Goal: Task Accomplishment & Management: Complete application form

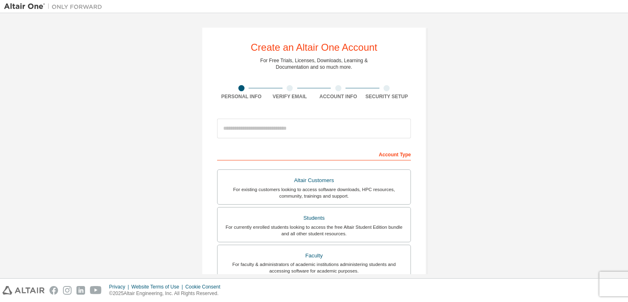
scroll to position [175, 0]
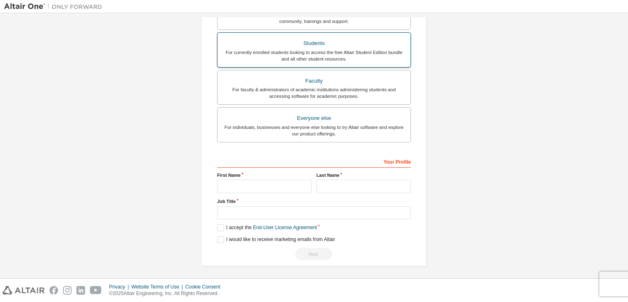
click at [330, 46] on div "Students" at bounding box center [313, 43] width 183 height 11
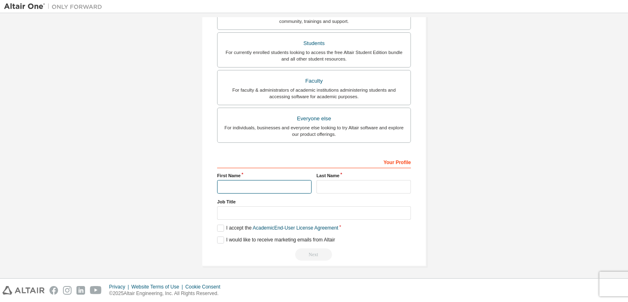
click at [273, 189] on input "text" at bounding box center [264, 186] width 94 height 13
type input "******"
click at [331, 187] on input "text" at bounding box center [363, 186] width 94 height 13
type input "*******"
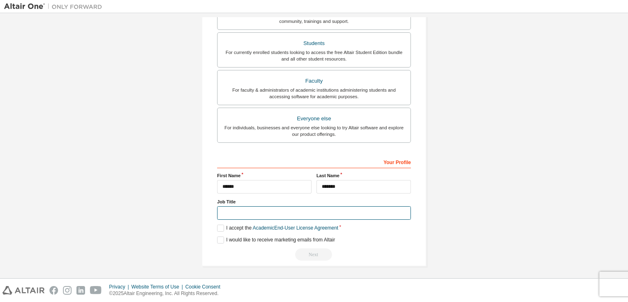
click at [241, 209] on input "text" at bounding box center [314, 212] width 194 height 13
click at [223, 227] on label "I accept the Academic End-User License Agreement" at bounding box center [277, 227] width 121 height 7
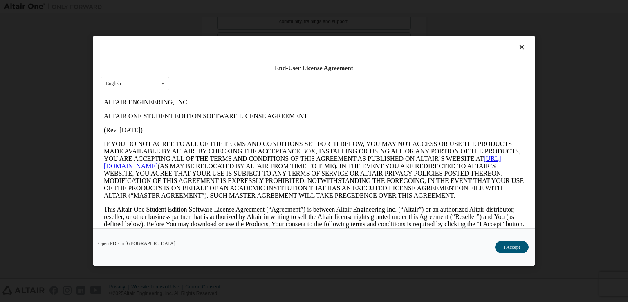
scroll to position [0, 0]
click at [519, 49] on icon at bounding box center [521, 47] width 9 height 7
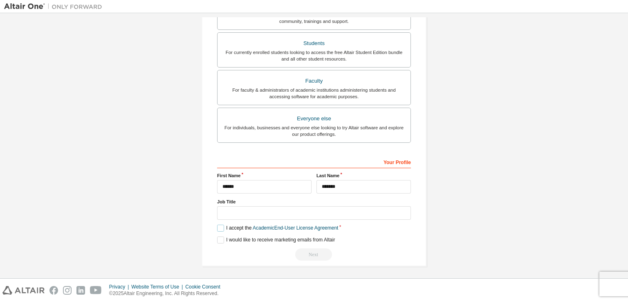
drag, startPoint x: 219, startPoint y: 224, endPoint x: 219, endPoint y: 229, distance: 5.3
click at [219, 229] on label "I accept the Academic End-User License Agreement" at bounding box center [277, 227] width 121 height 7
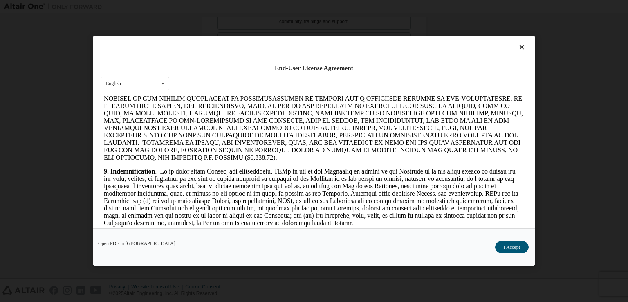
scroll to position [953, 0]
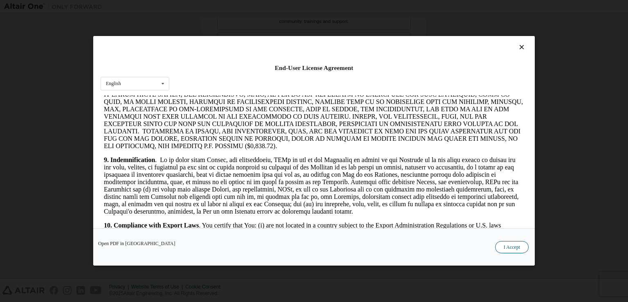
click at [510, 249] on button "I Accept" at bounding box center [512, 247] width 34 height 12
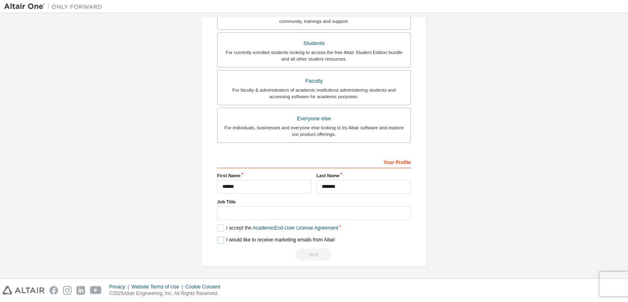
click at [217, 238] on label "I would like to receive marketing emails from Altair" at bounding box center [276, 239] width 118 height 7
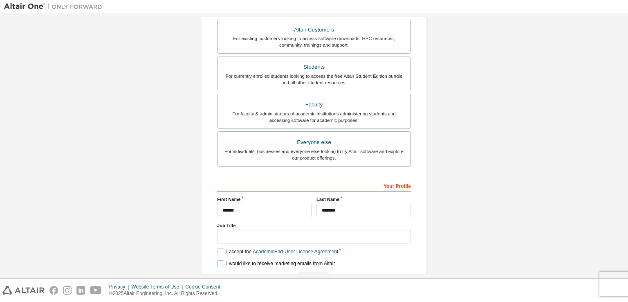
scroll to position [196, 0]
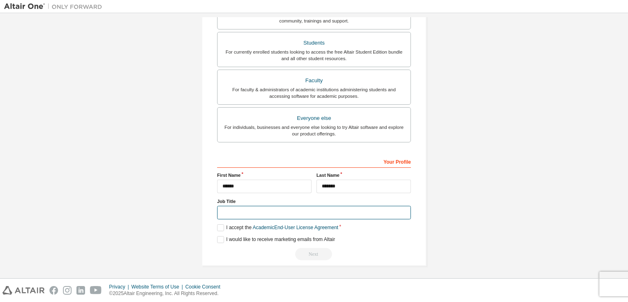
click at [251, 213] on input "text" at bounding box center [314, 212] width 194 height 13
type input "*******"
click at [375, 238] on div "I would like to receive marketing emails from Altair" at bounding box center [314, 239] width 194 height 7
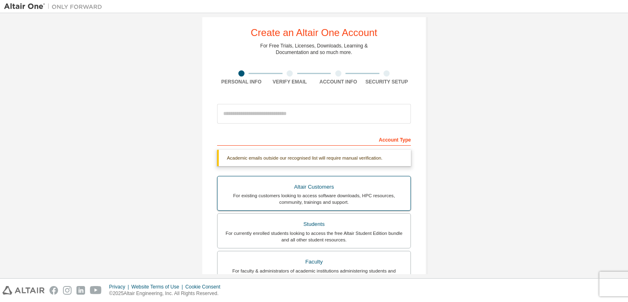
scroll to position [0, 0]
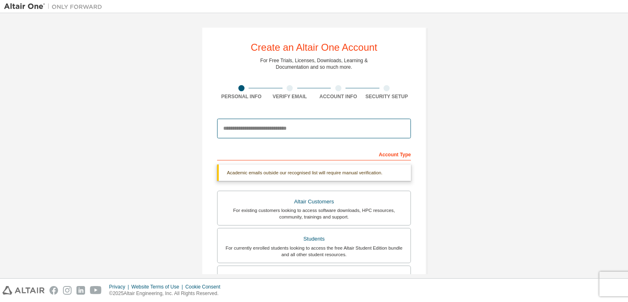
click at [361, 130] on input "email" at bounding box center [314, 129] width 194 height 20
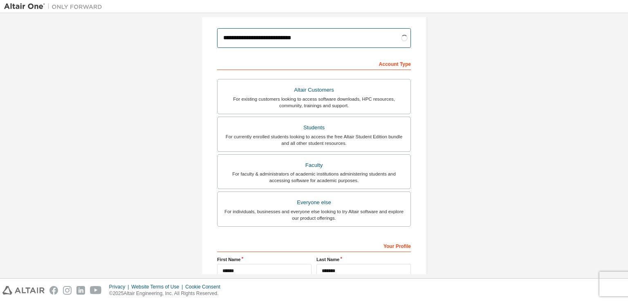
scroll to position [175, 0]
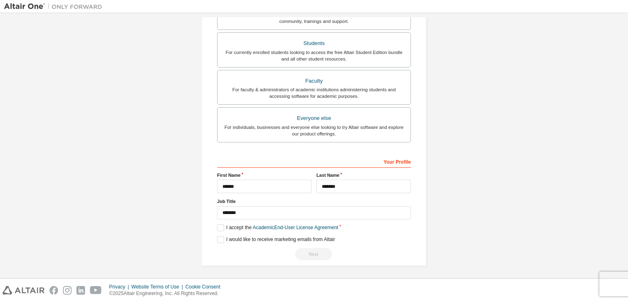
type input "**********"
click at [385, 184] on input "*******" at bounding box center [363, 185] width 94 height 13
click at [307, 249] on button "Next" at bounding box center [313, 254] width 37 height 12
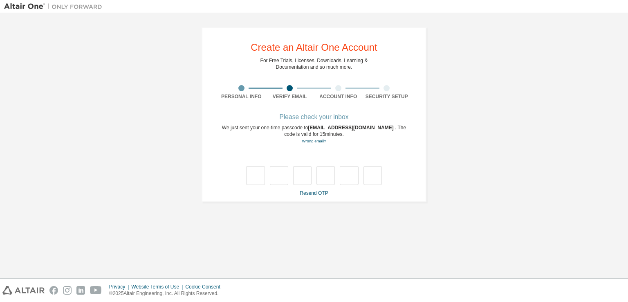
type input "*"
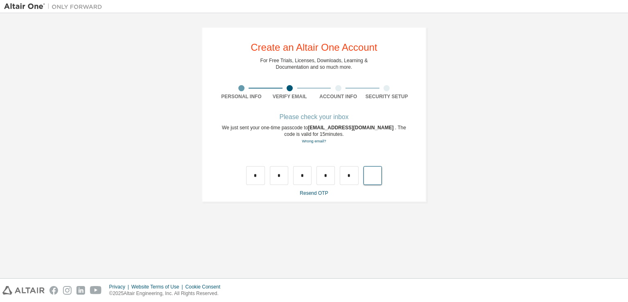
type input "*"
